Goal: Task Accomplishment & Management: Manage account settings

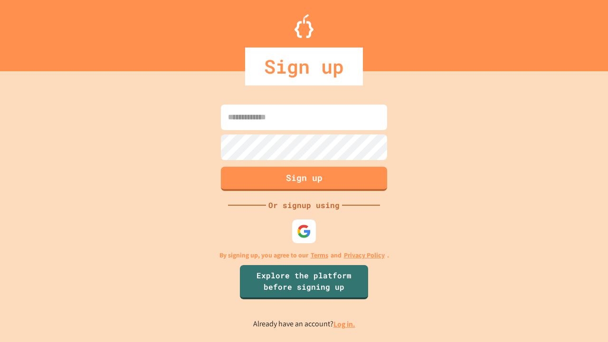
click at [345, 324] on link "Log in." at bounding box center [345, 324] width 22 height 10
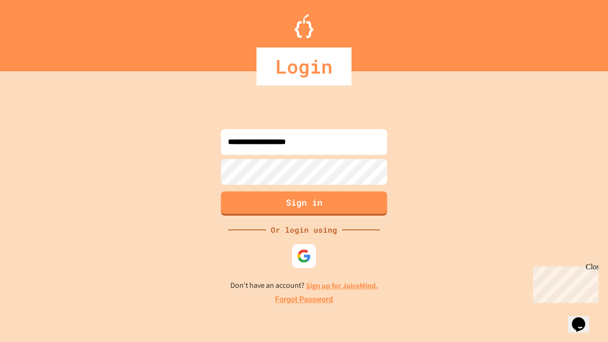
type input "**********"
